Goal: Communication & Community: Answer question/provide support

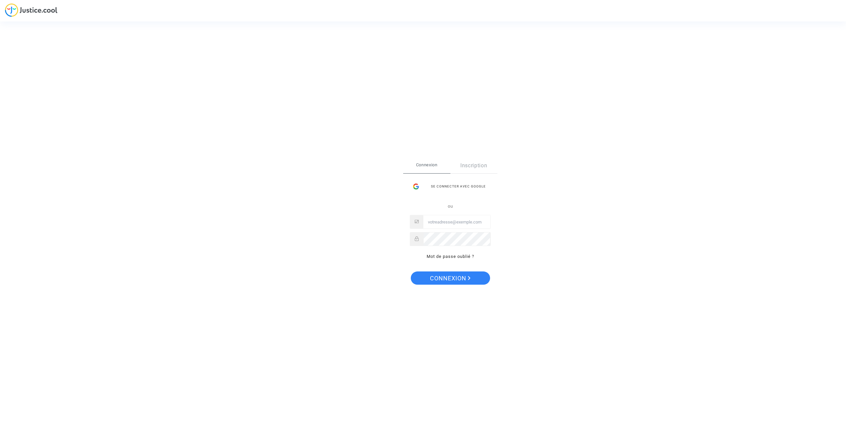
type input "[EMAIL_ADDRESS][DOMAIN_NAME]"
click at [451, 277] on span "Connexion" at bounding box center [450, 278] width 41 height 14
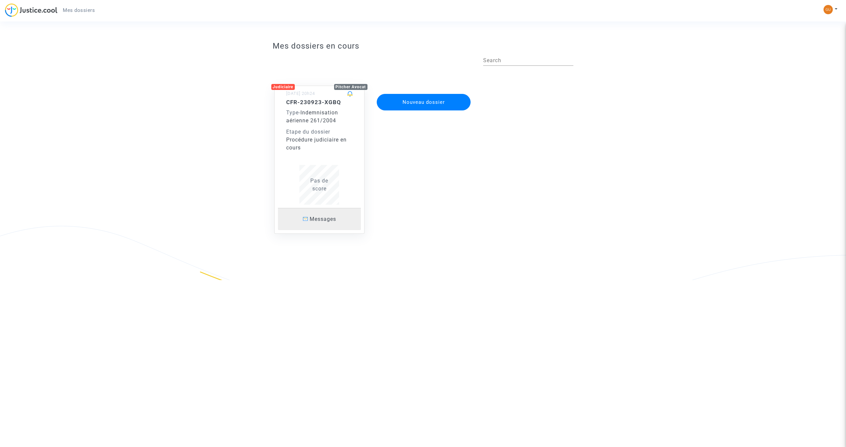
click at [316, 223] on p "Messages" at bounding box center [319, 219] width 83 height 8
click at [316, 222] on p "Messages" at bounding box center [319, 219] width 83 height 8
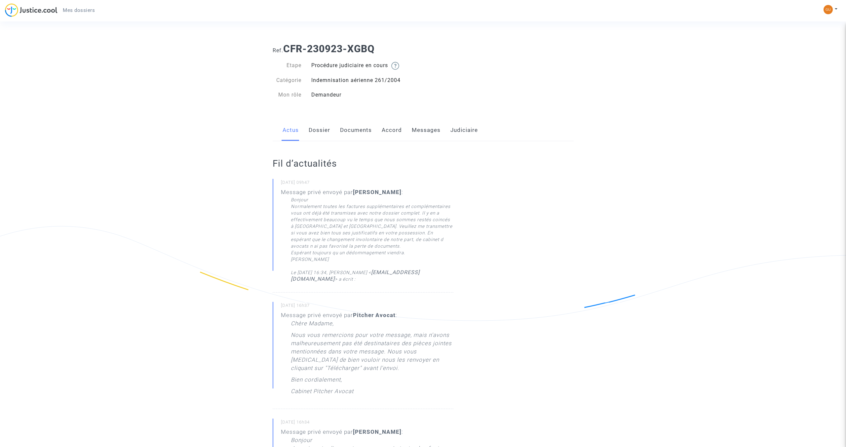
click at [435, 131] on link "Messages" at bounding box center [426, 130] width 29 height 22
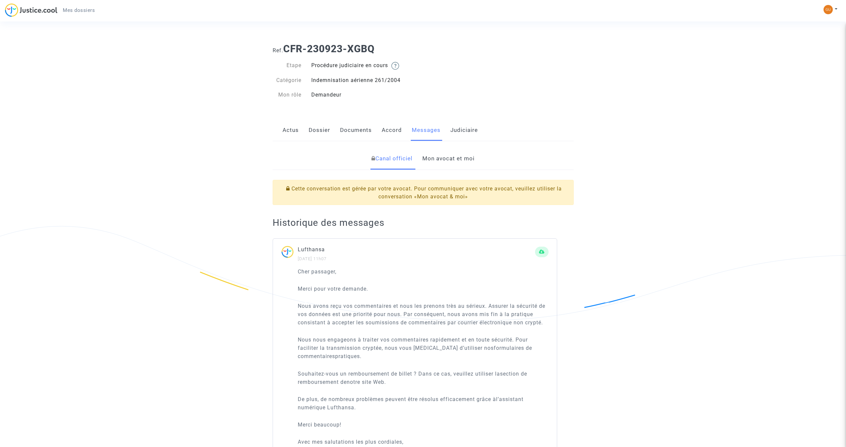
click at [444, 159] on link "Mon avocat et moi" at bounding box center [448, 159] width 52 height 22
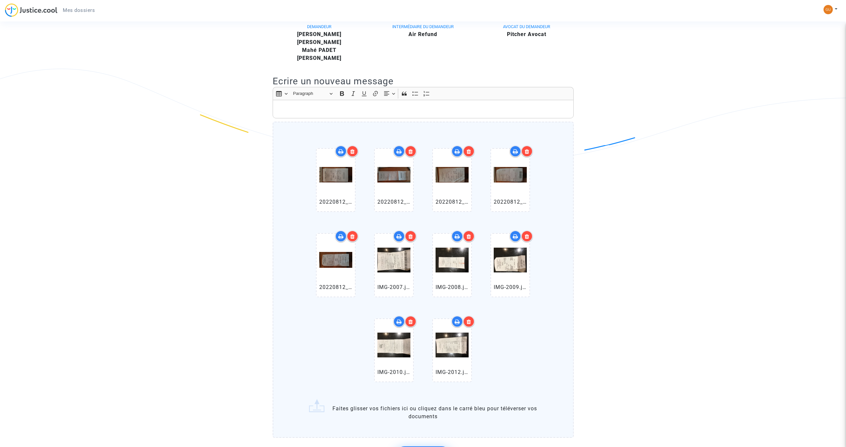
scroll to position [152, 0]
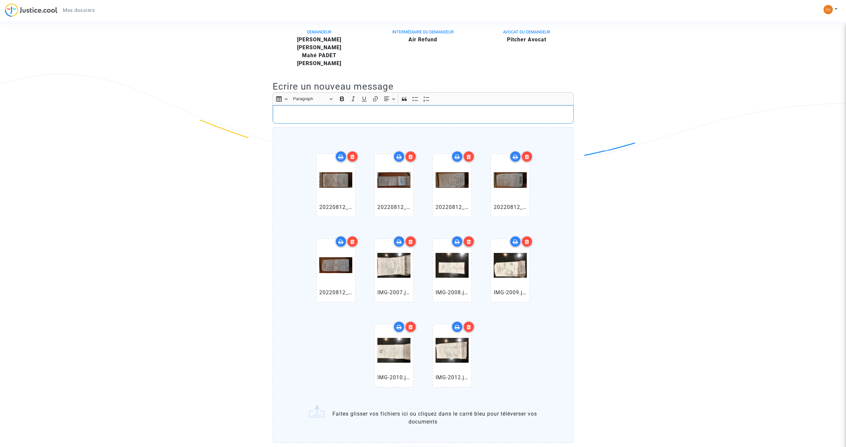
drag, startPoint x: 306, startPoint y: 112, endPoint x: 375, endPoint y: 131, distance: 71.1
click at [306, 112] on p "Rich Text Editor, main" at bounding box center [423, 114] width 294 height 8
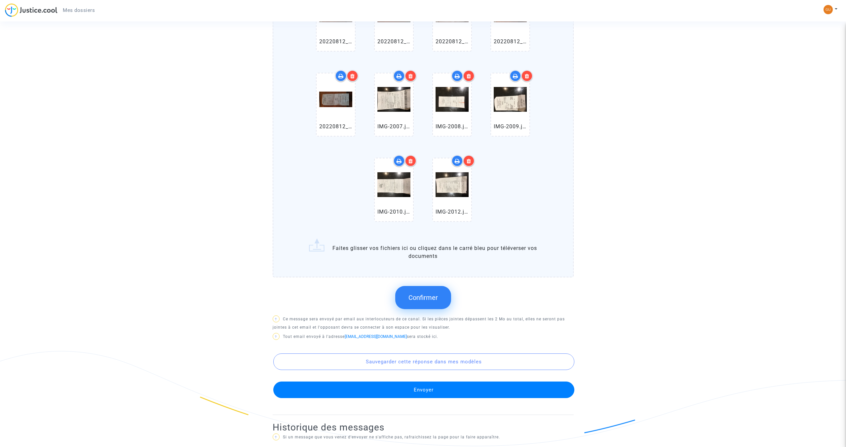
scroll to position [348, 0]
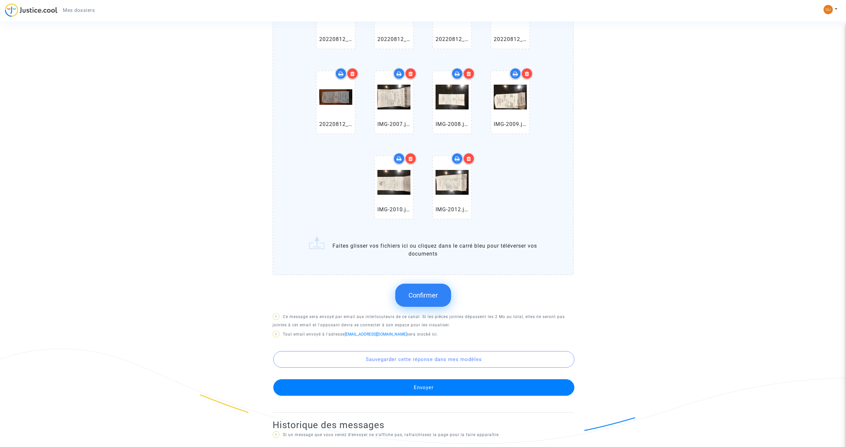
click at [437, 297] on span "Confirmer" at bounding box center [423, 295] width 29 height 8
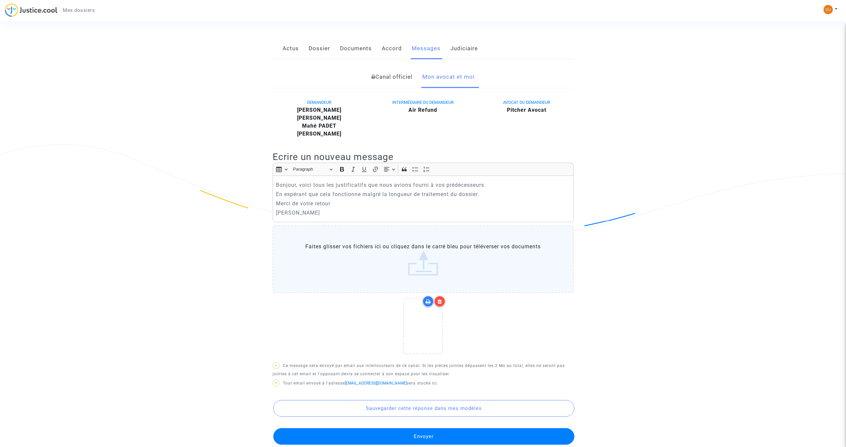
scroll to position [81, 0]
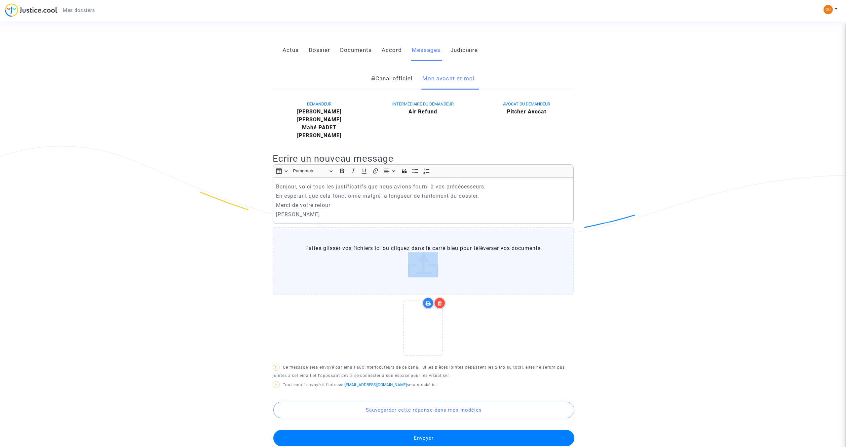
drag, startPoint x: 433, startPoint y: 315, endPoint x: 417, endPoint y: 260, distance: 57.3
click at [417, 260] on div "Rich Text Editor Insert table Insert table Heading Paragraph Paragraph Heading …" at bounding box center [423, 263] width 301 height 199
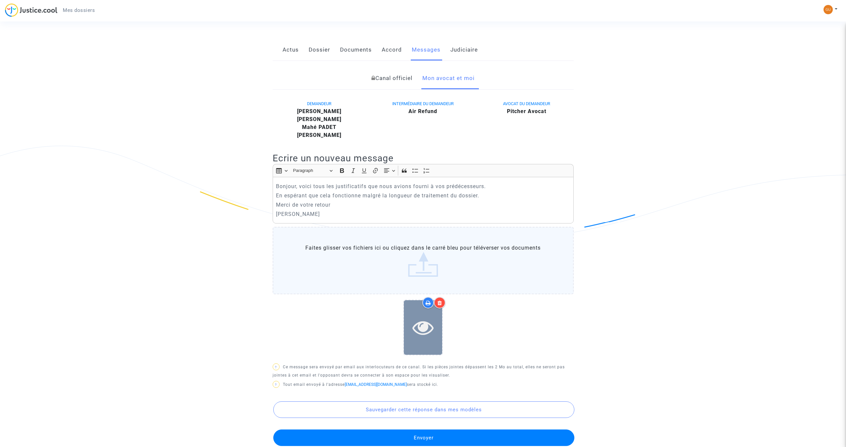
click at [422, 326] on icon at bounding box center [422, 327] width 21 height 21
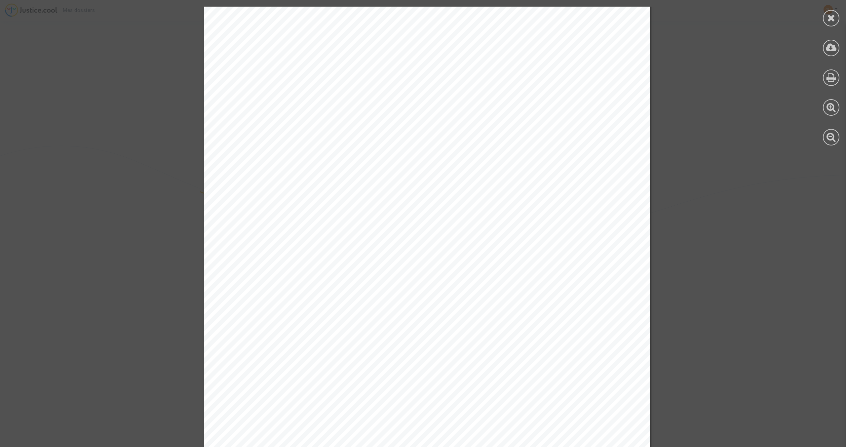
scroll to position [3, 0]
click at [831, 21] on icon at bounding box center [831, 18] width 8 height 10
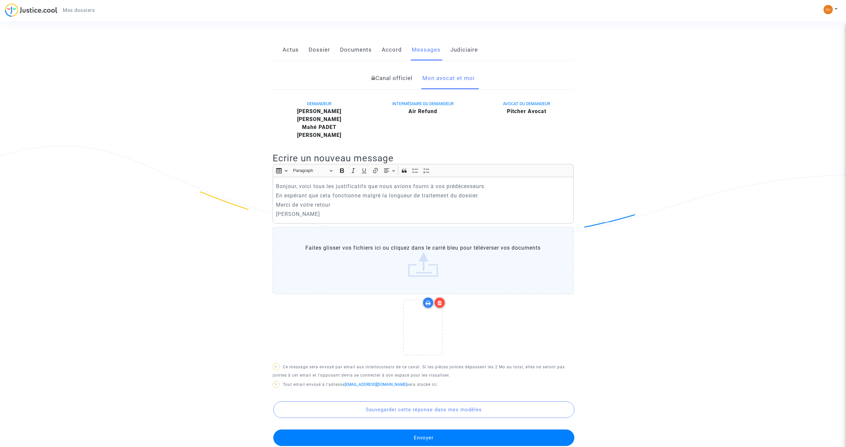
click at [428, 303] on icon at bounding box center [428, 302] width 5 height 5
click at [496, 320] on div at bounding box center [423, 330] width 301 height 66
click at [507, 329] on div at bounding box center [423, 330] width 301 height 66
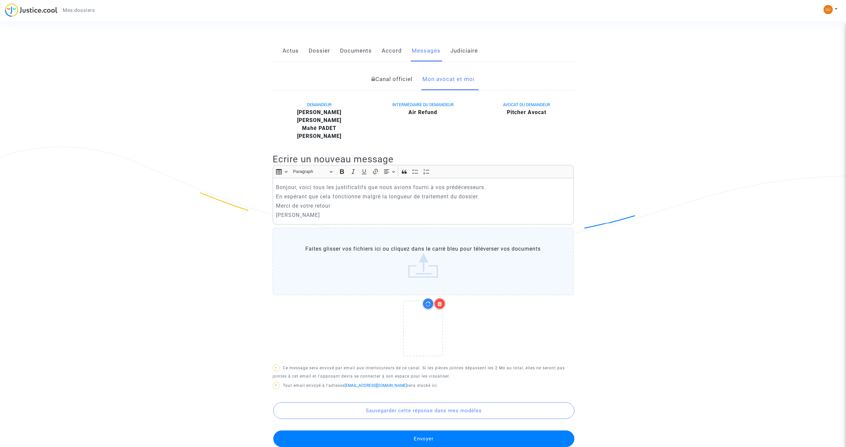
click at [508, 332] on div at bounding box center [423, 331] width 301 height 66
drag, startPoint x: 437, startPoint y: 330, endPoint x: 408, endPoint y: 237, distance: 97.1
click at [408, 237] on div "Rich Text Editor Insert table Insert table Heading Paragraph Paragraph Heading …" at bounding box center [423, 264] width 301 height 199
click at [491, 307] on div at bounding box center [423, 331] width 301 height 66
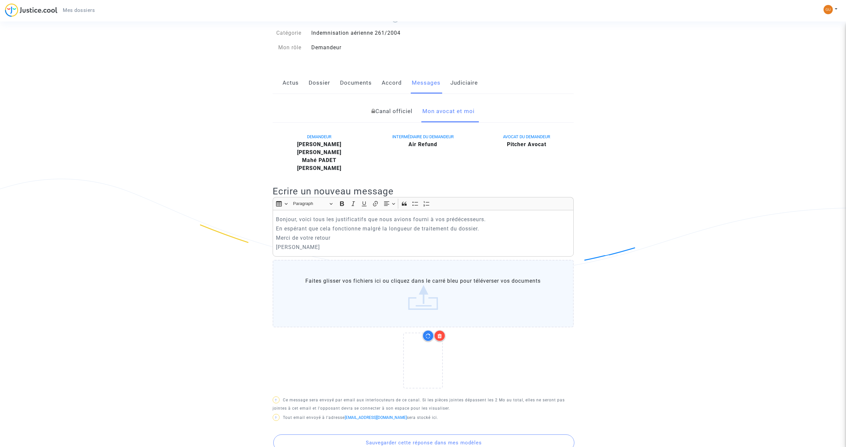
scroll to position [46, 0]
click at [431, 357] on icon at bounding box center [422, 361] width 21 height 21
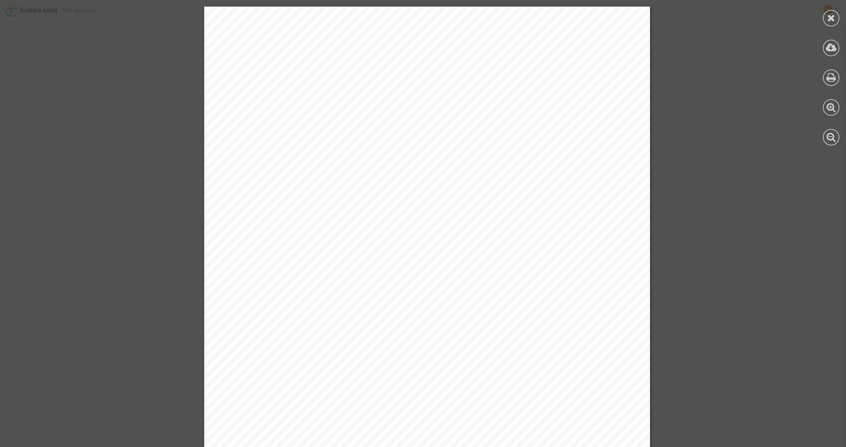
scroll to position [134, 0]
click at [834, 20] on icon at bounding box center [831, 18] width 8 height 10
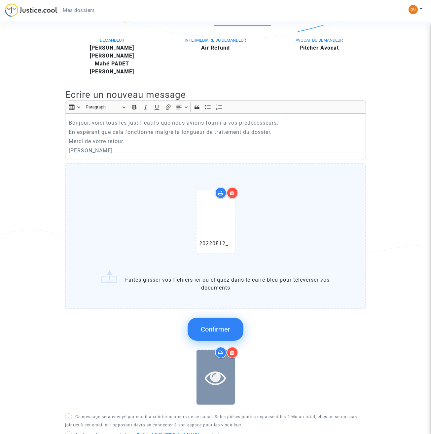
scroll to position [145, 0]
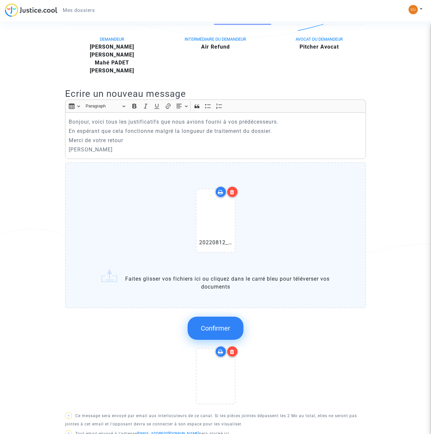
click at [217, 333] on button "Confirmer" at bounding box center [216, 328] width 56 height 23
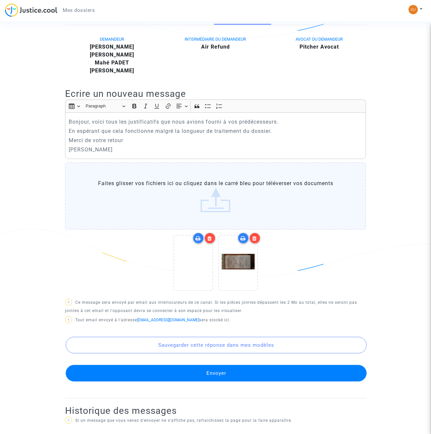
click at [254, 240] on icon at bounding box center [255, 238] width 5 height 5
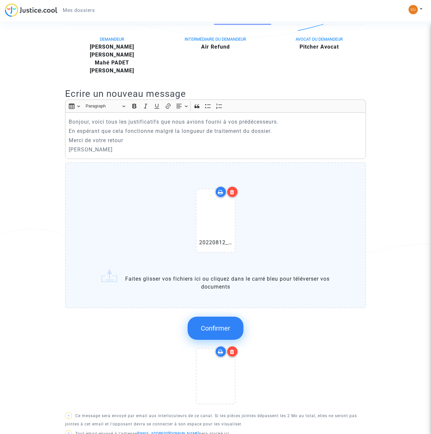
click at [213, 325] on span "Confirmer" at bounding box center [215, 328] width 29 height 8
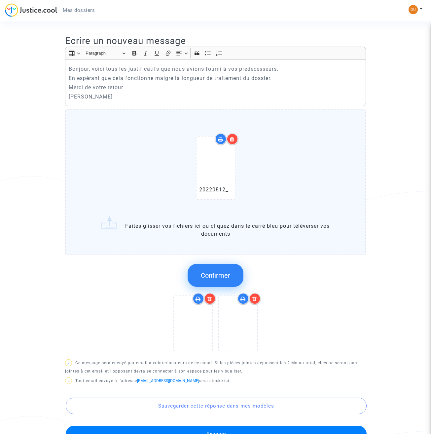
scroll to position [205, 0]
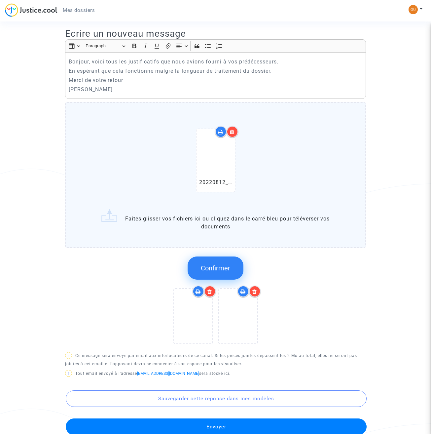
click at [203, 265] on span "Confirmer" at bounding box center [215, 268] width 29 height 8
click at [216, 266] on span "Confirmer" at bounding box center [215, 268] width 29 height 8
click at [225, 267] on span "Confirmer" at bounding box center [215, 268] width 29 height 8
click at [221, 268] on span "Confirmer" at bounding box center [215, 268] width 29 height 8
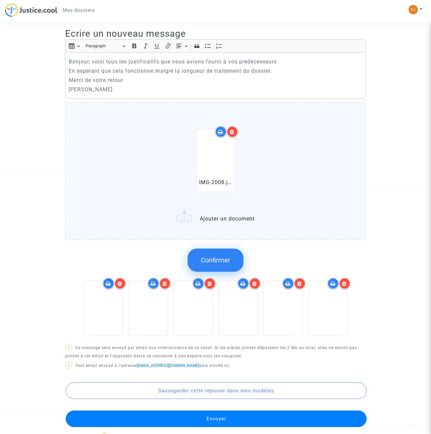
click at [217, 261] on span "Confirmer" at bounding box center [215, 260] width 29 height 8
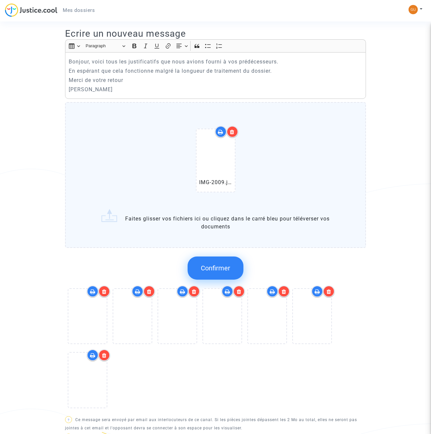
click at [209, 266] on span "Confirmer" at bounding box center [215, 268] width 29 height 8
click at [223, 266] on span "Confirmer" at bounding box center [215, 268] width 29 height 8
click at [216, 270] on span "Confirmer" at bounding box center [215, 268] width 29 height 8
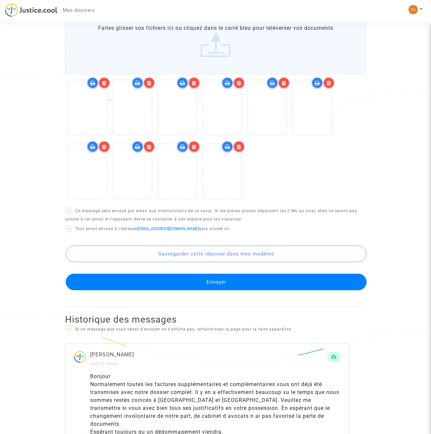
scroll to position [300, 0]
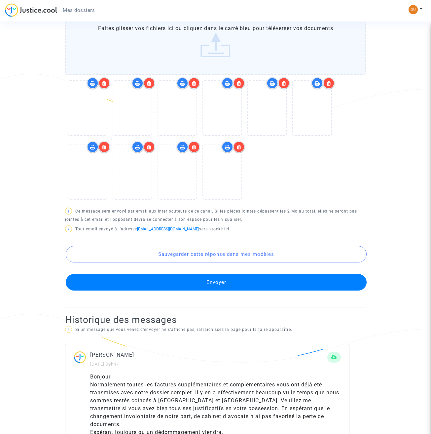
click at [271, 285] on button "Envoyer" at bounding box center [216, 282] width 301 height 17
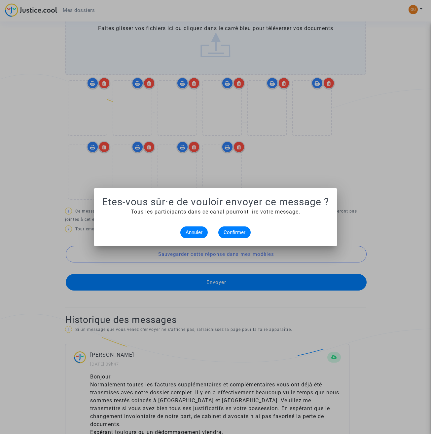
scroll to position [0, 0]
click at [230, 234] on span "Confirmer" at bounding box center [235, 232] width 22 height 6
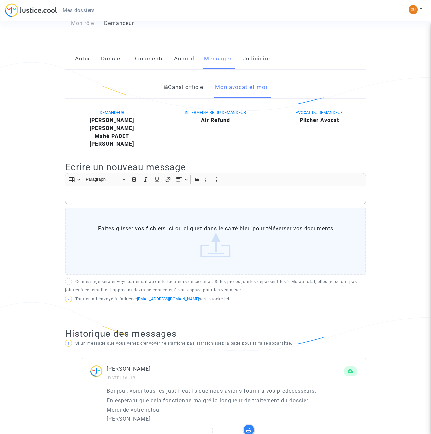
scroll to position [69, 0]
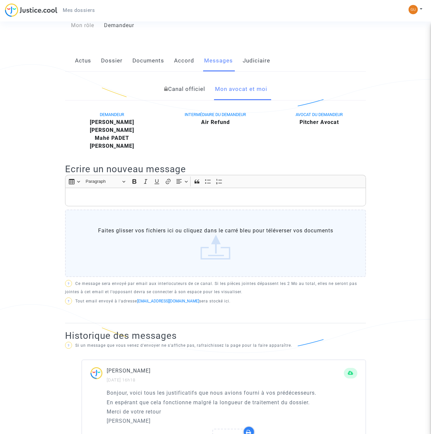
click at [189, 89] on link "Canal officiel" at bounding box center [184, 89] width 41 height 22
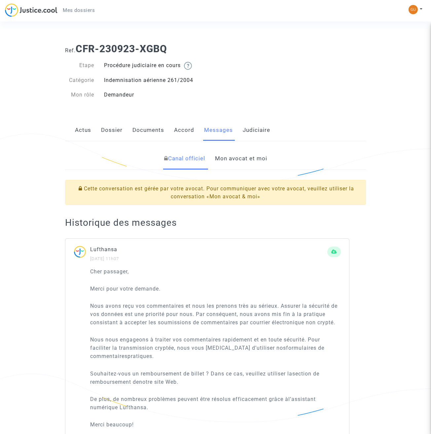
click at [249, 160] on link "Mon avocat et moi" at bounding box center [241, 159] width 52 height 22
